Goal: Navigation & Orientation: Find specific page/section

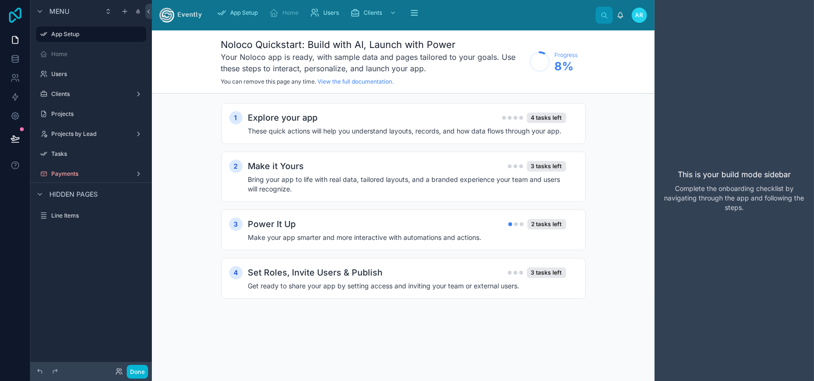
click at [13, 21] on icon at bounding box center [15, 15] width 12 height 15
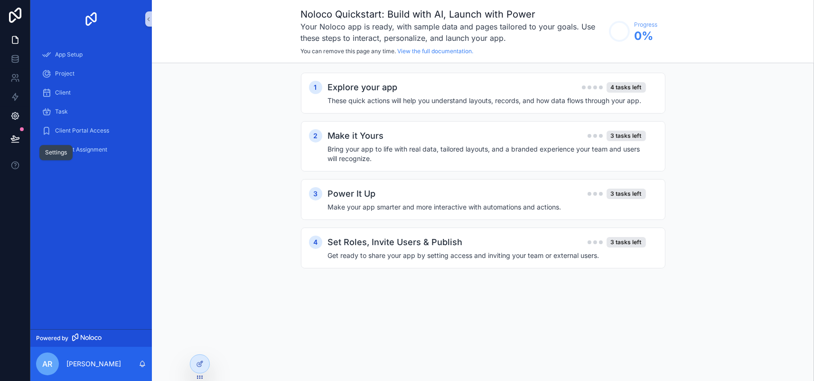
click at [20, 121] on icon at bounding box center [14, 115] width 9 height 9
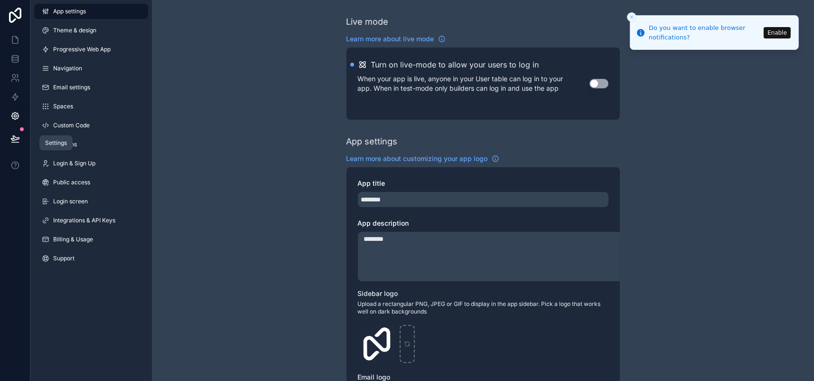
click at [16, 120] on icon at bounding box center [14, 116] width 7 height 7
click at [19, 20] on icon at bounding box center [15, 15] width 12 height 15
